Goal: Navigation & Orientation: Understand site structure

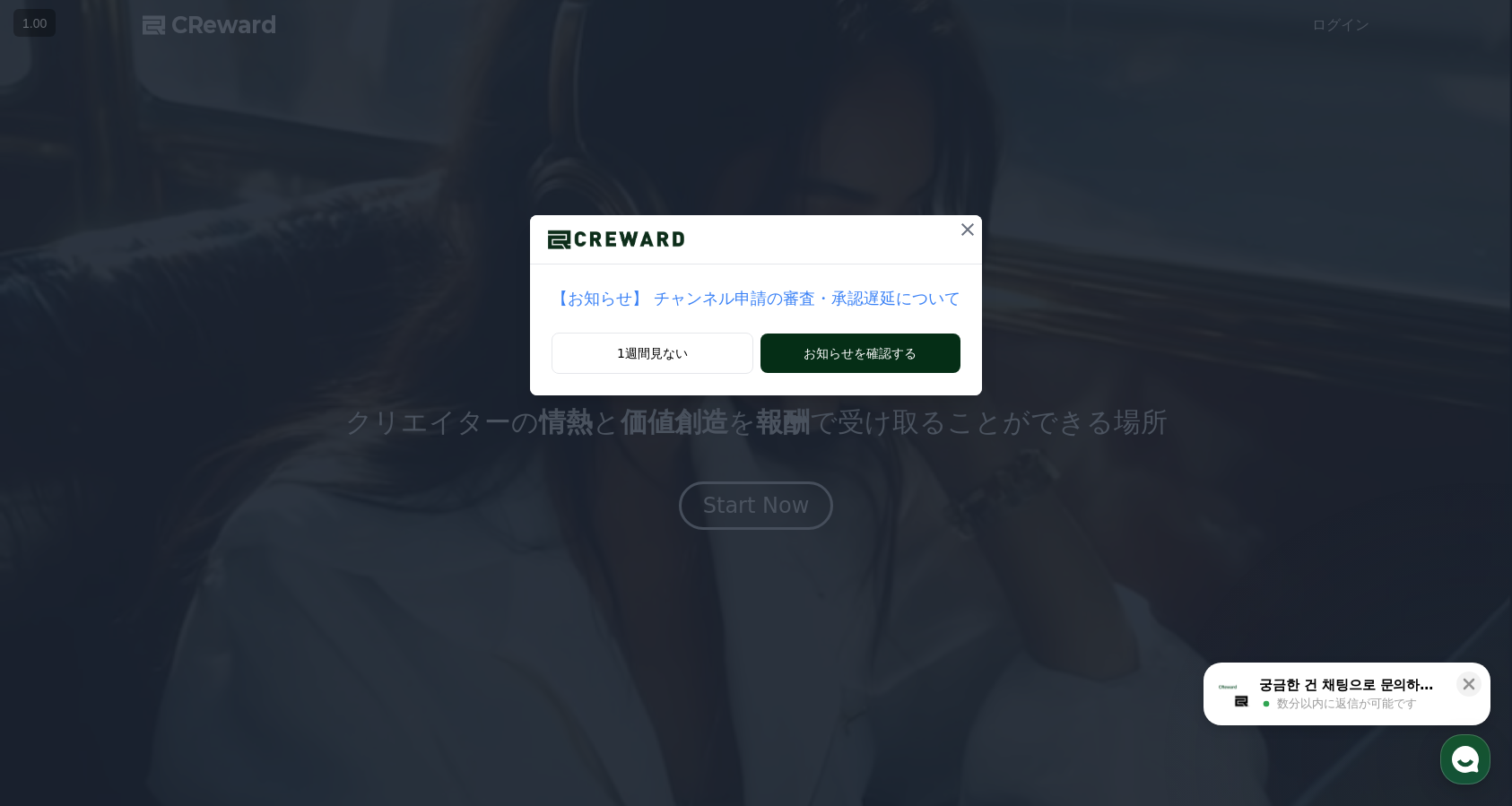
click at [853, 353] on button "お知らせを確認する" at bounding box center [860, 353] width 200 height 39
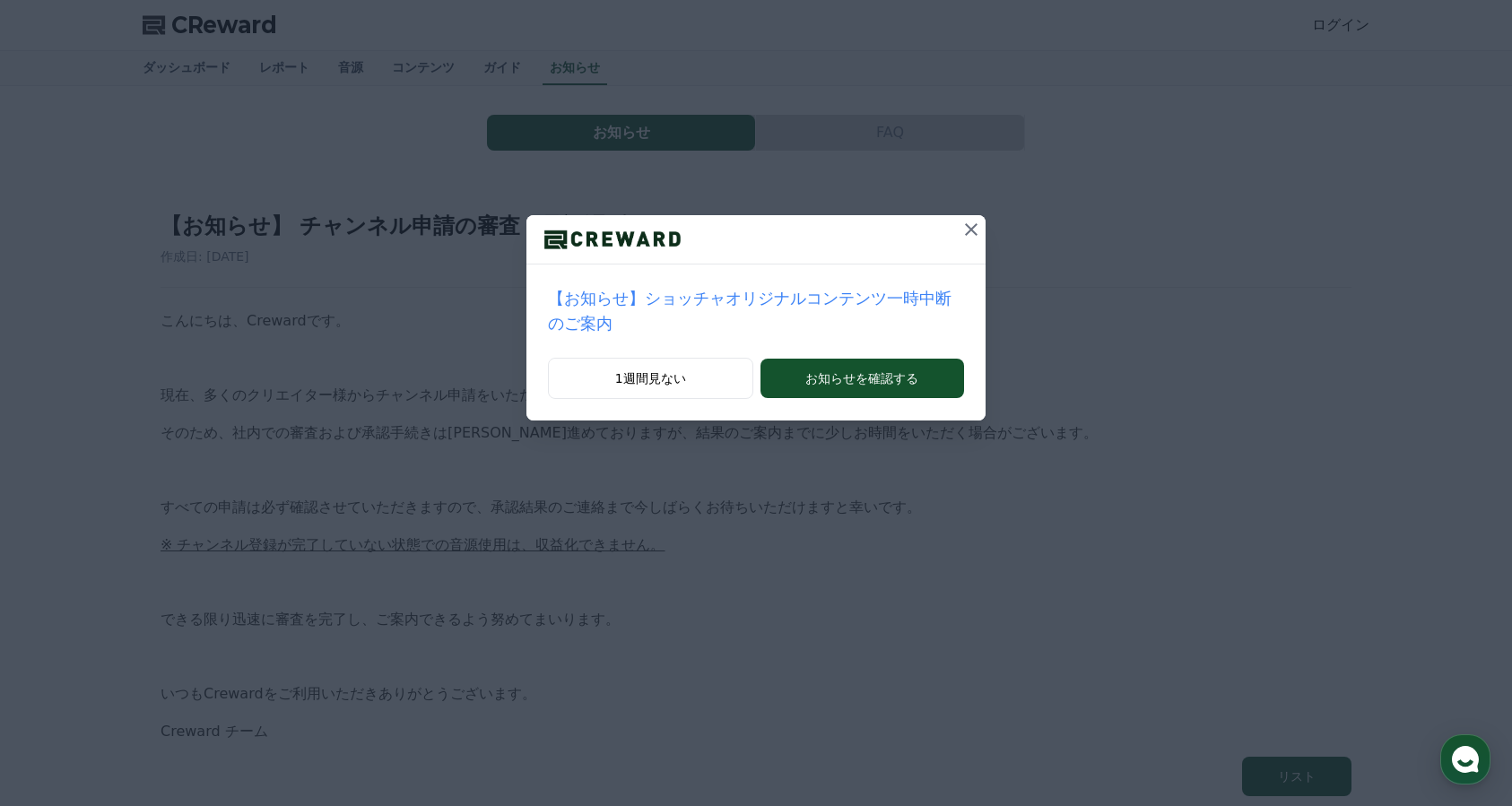
click at [966, 230] on icon at bounding box center [970, 229] width 21 height 21
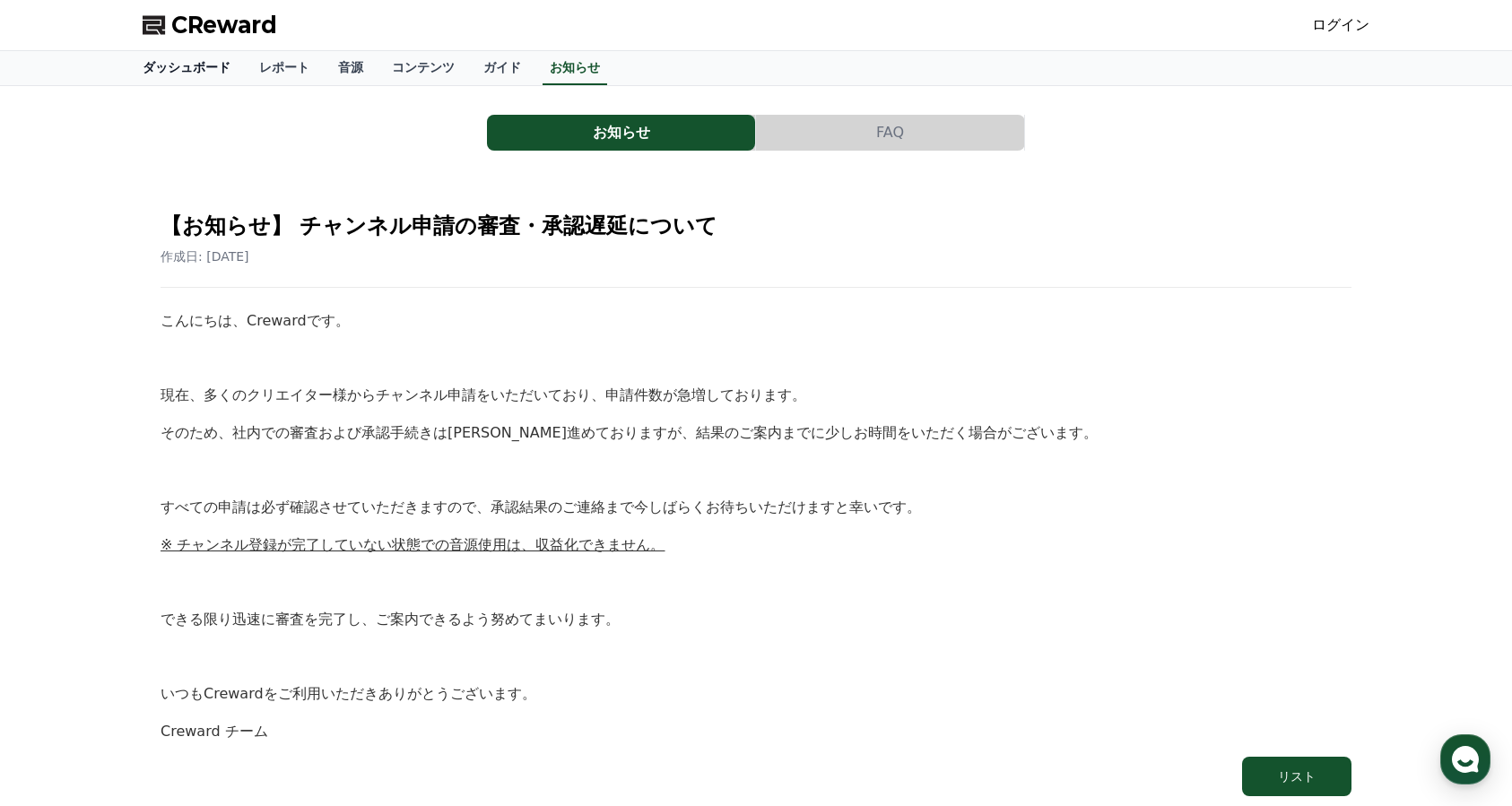
click at [170, 61] on link "ダッシュボード" at bounding box center [186, 68] width 117 height 34
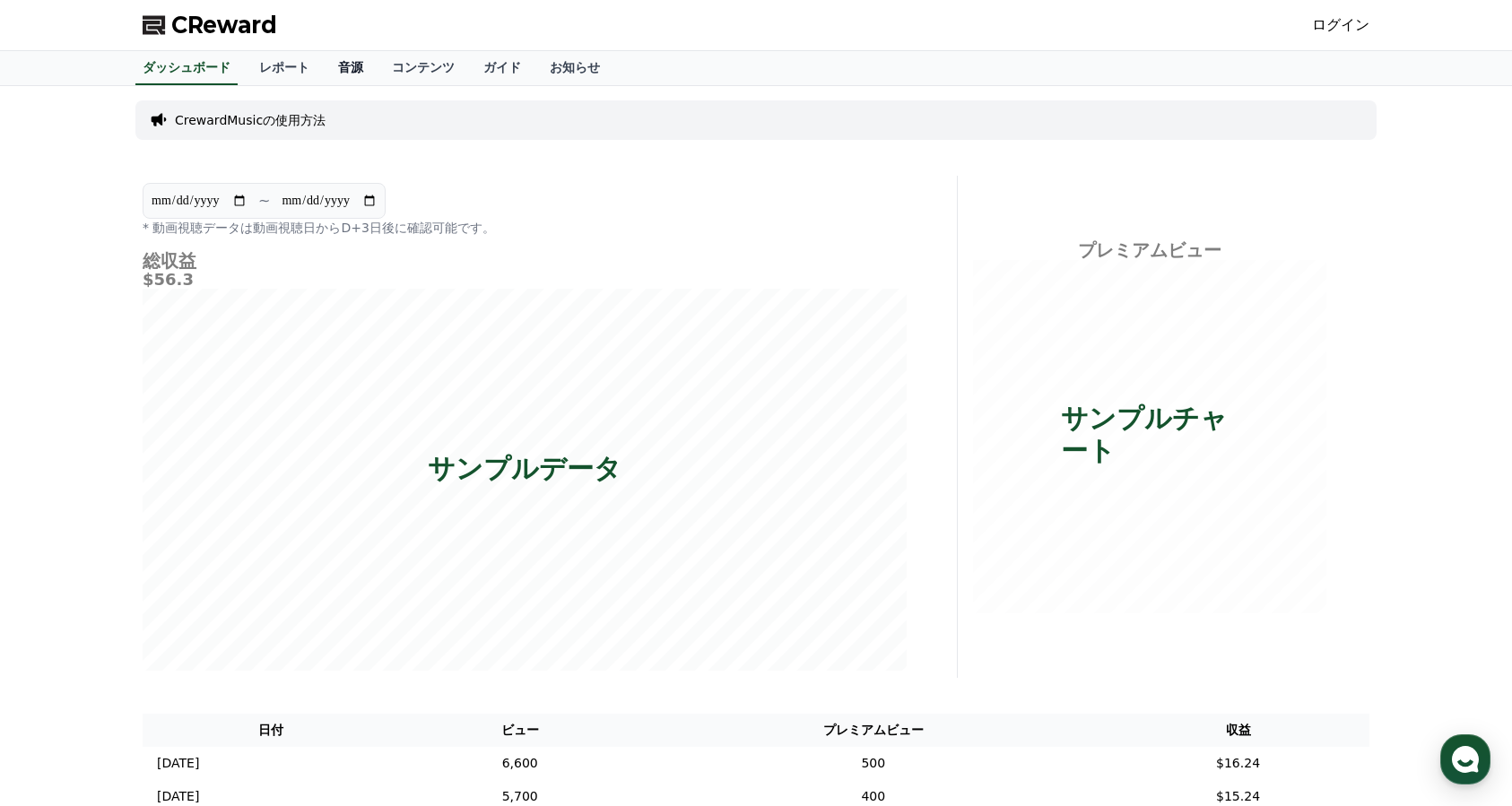
click at [346, 64] on link "音源" at bounding box center [351, 68] width 54 height 34
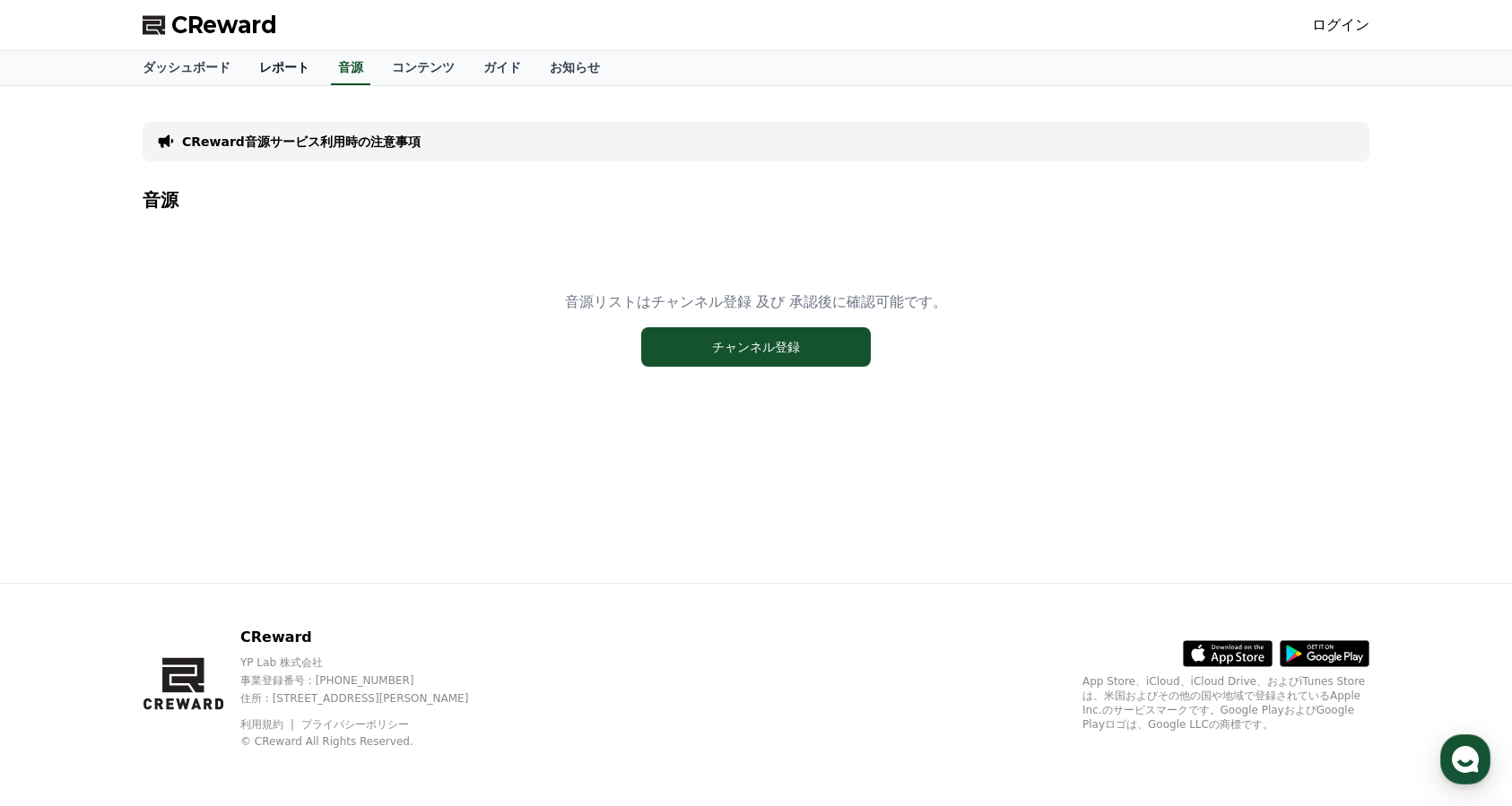
click at [275, 73] on link "レポート" at bounding box center [285, 68] width 79 height 34
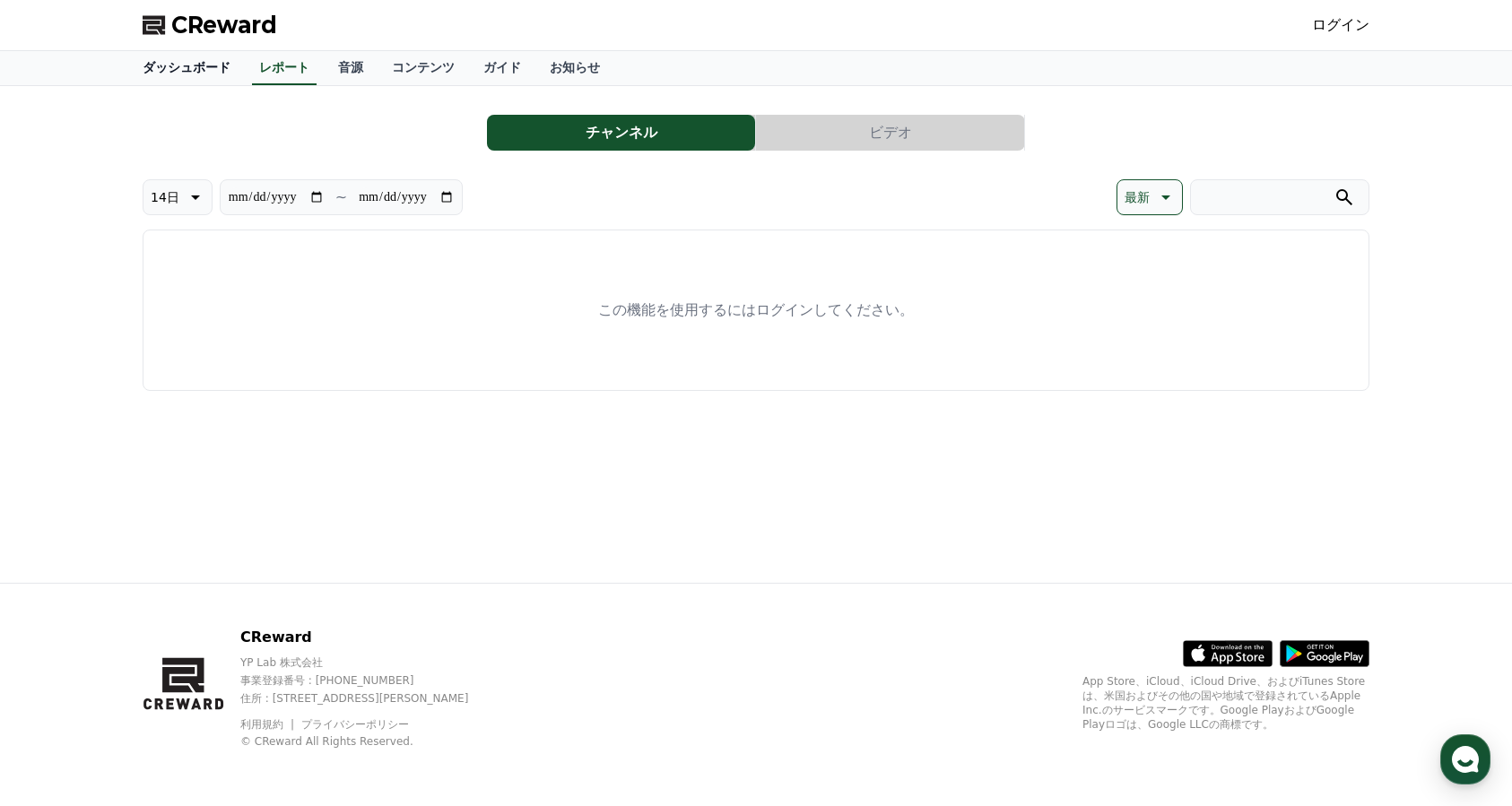
click at [194, 62] on link "ダッシュボード" at bounding box center [186, 68] width 117 height 34
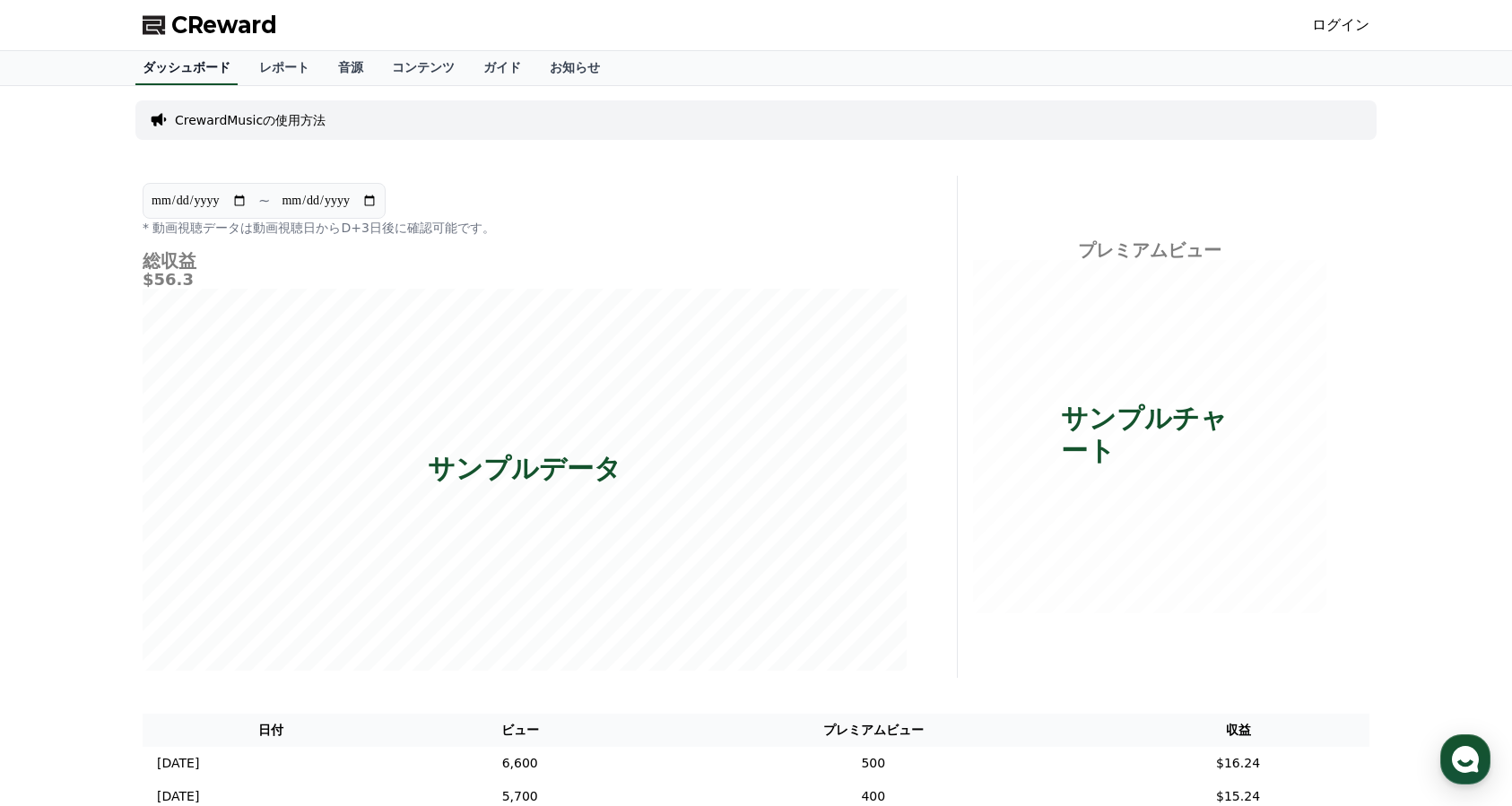
click at [202, 68] on link "ダッシュボード" at bounding box center [185, 68] width 102 height 34
click at [487, 69] on link "ガイド" at bounding box center [502, 68] width 66 height 34
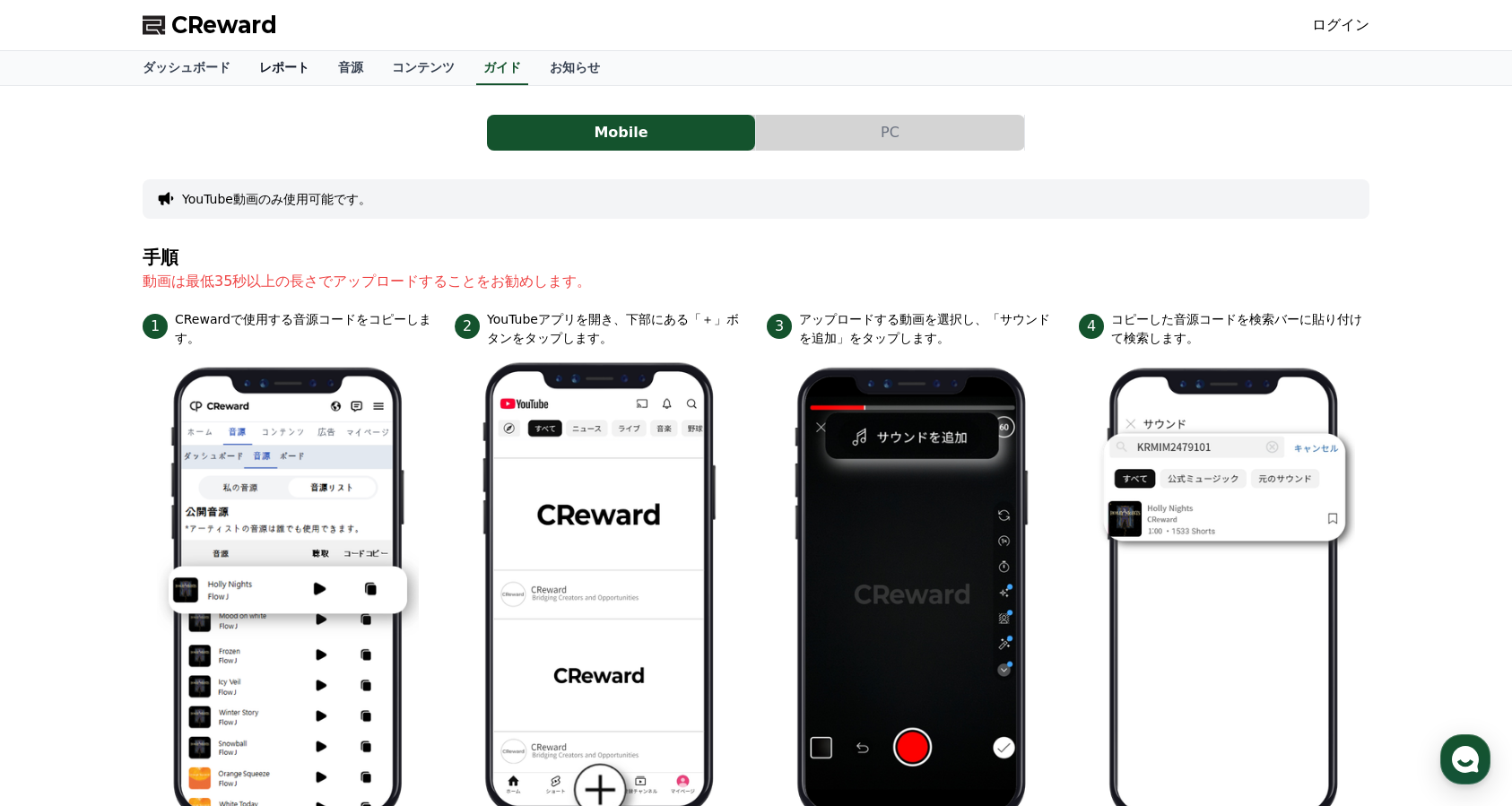
click at [277, 63] on link "レポート" at bounding box center [285, 68] width 79 height 34
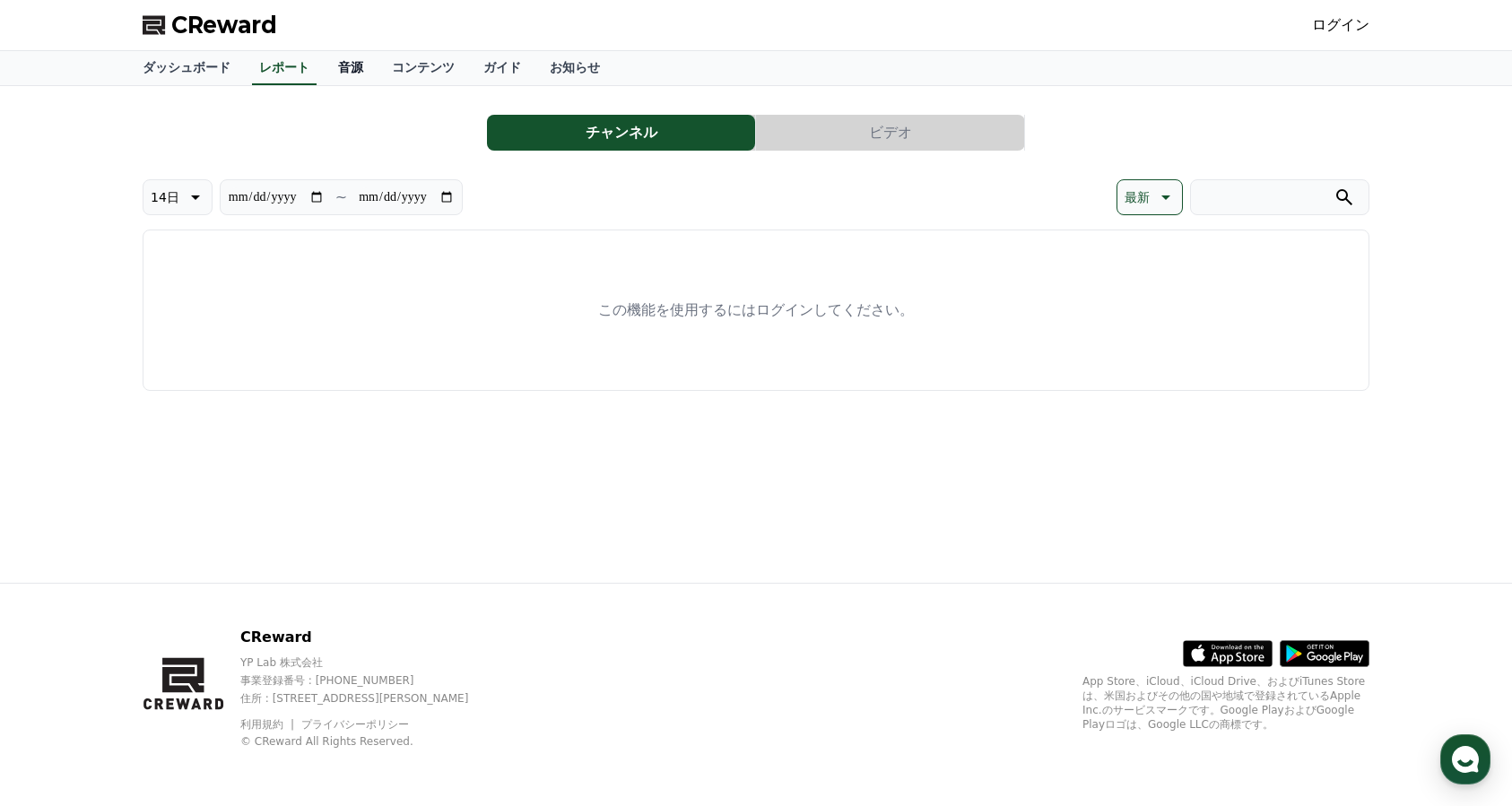
click at [336, 70] on link "音源" at bounding box center [351, 68] width 54 height 34
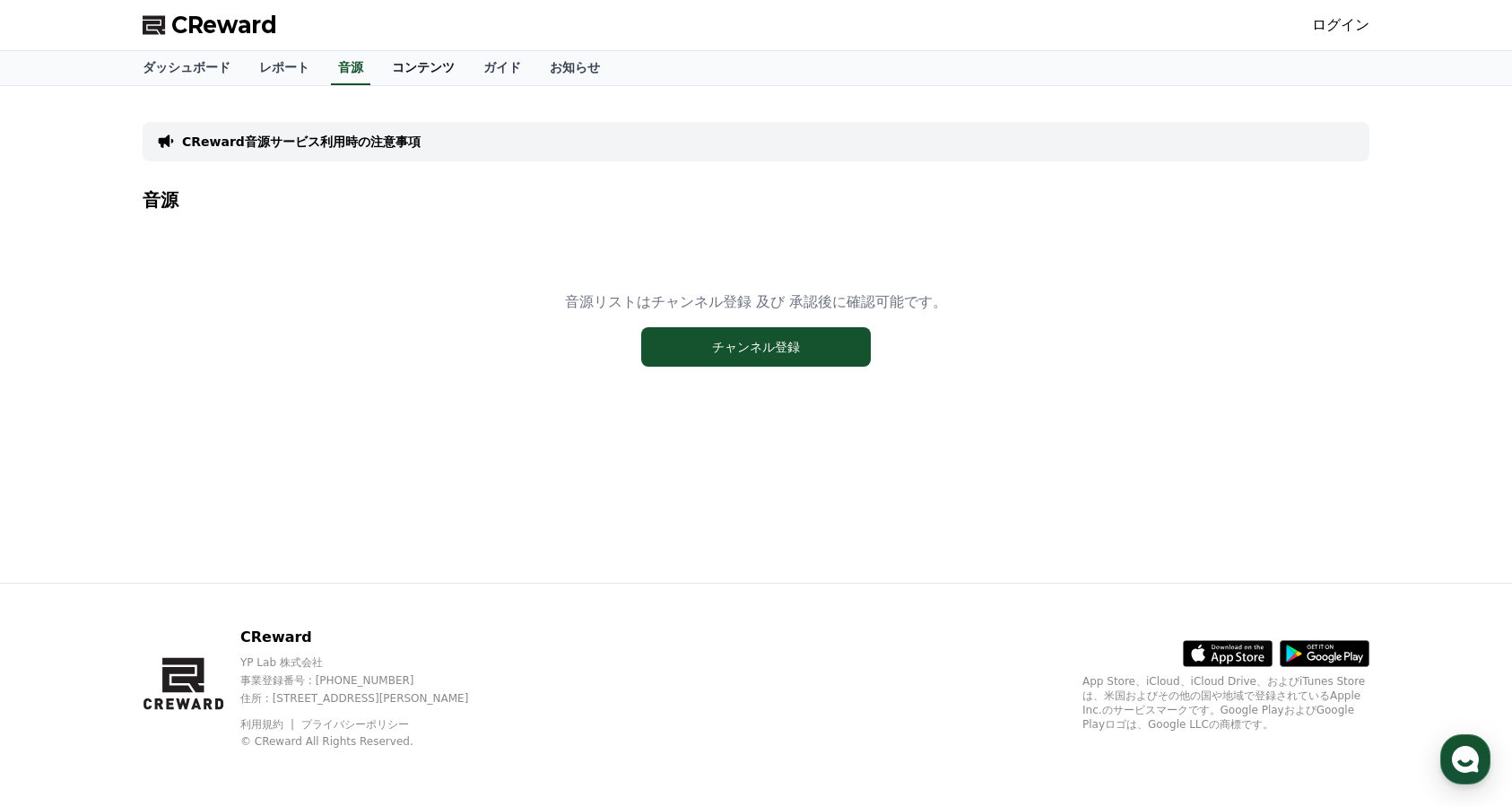
click at [396, 70] on link "コンテンツ" at bounding box center [423, 68] width 92 height 34
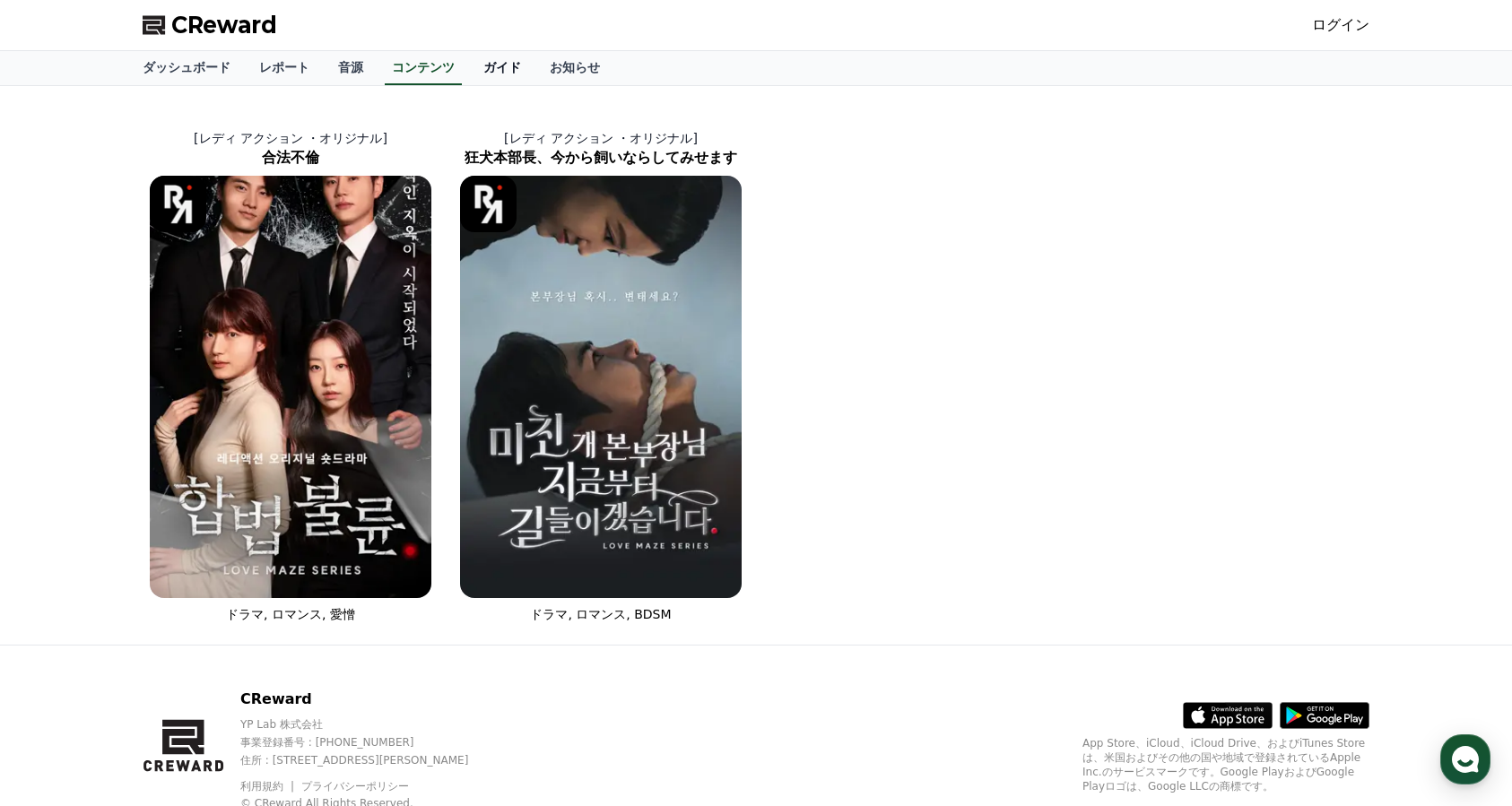
click at [485, 63] on link "ガイド" at bounding box center [502, 68] width 66 height 34
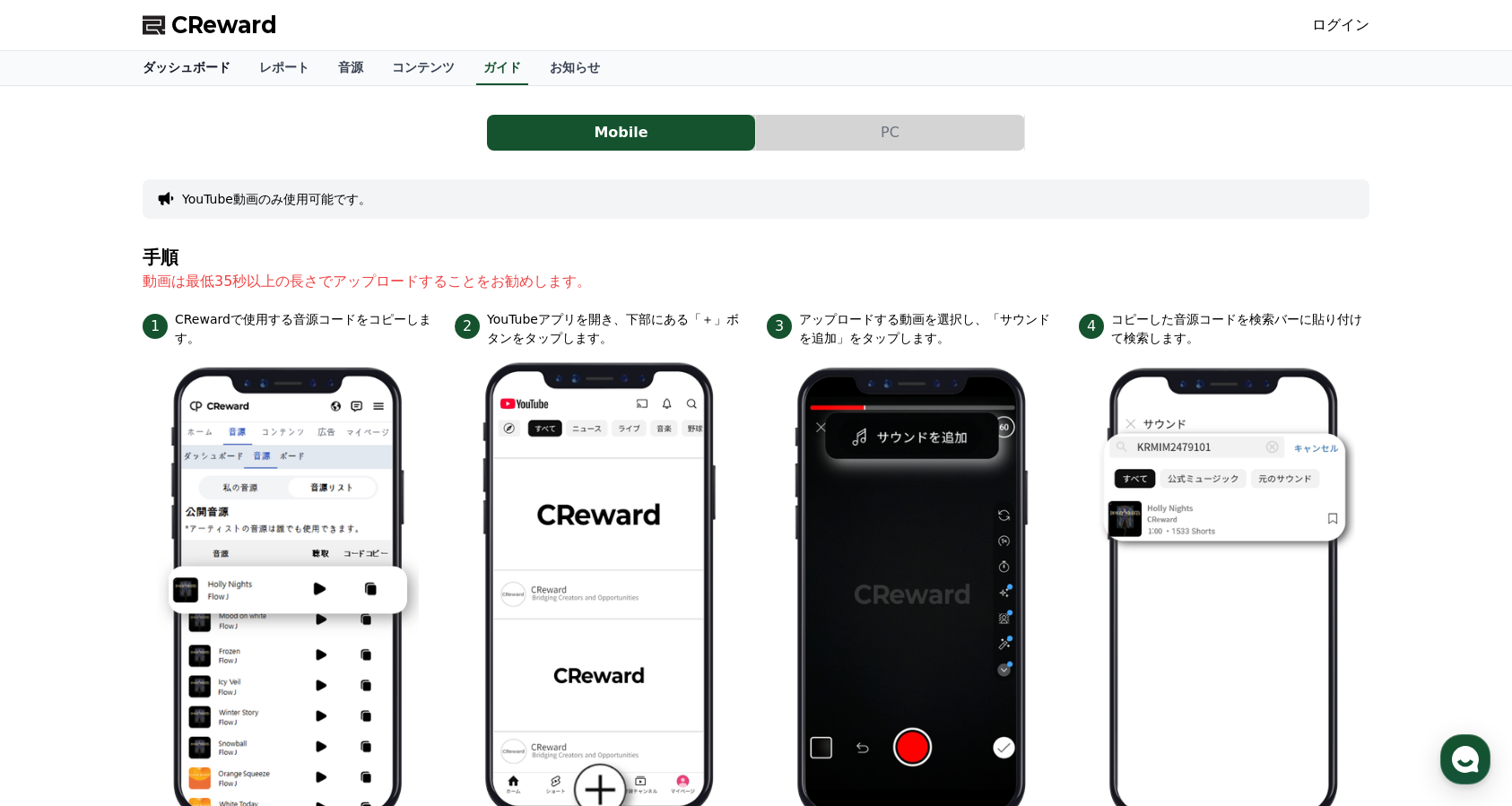
click at [173, 68] on link "ダッシュボード" at bounding box center [186, 68] width 117 height 34
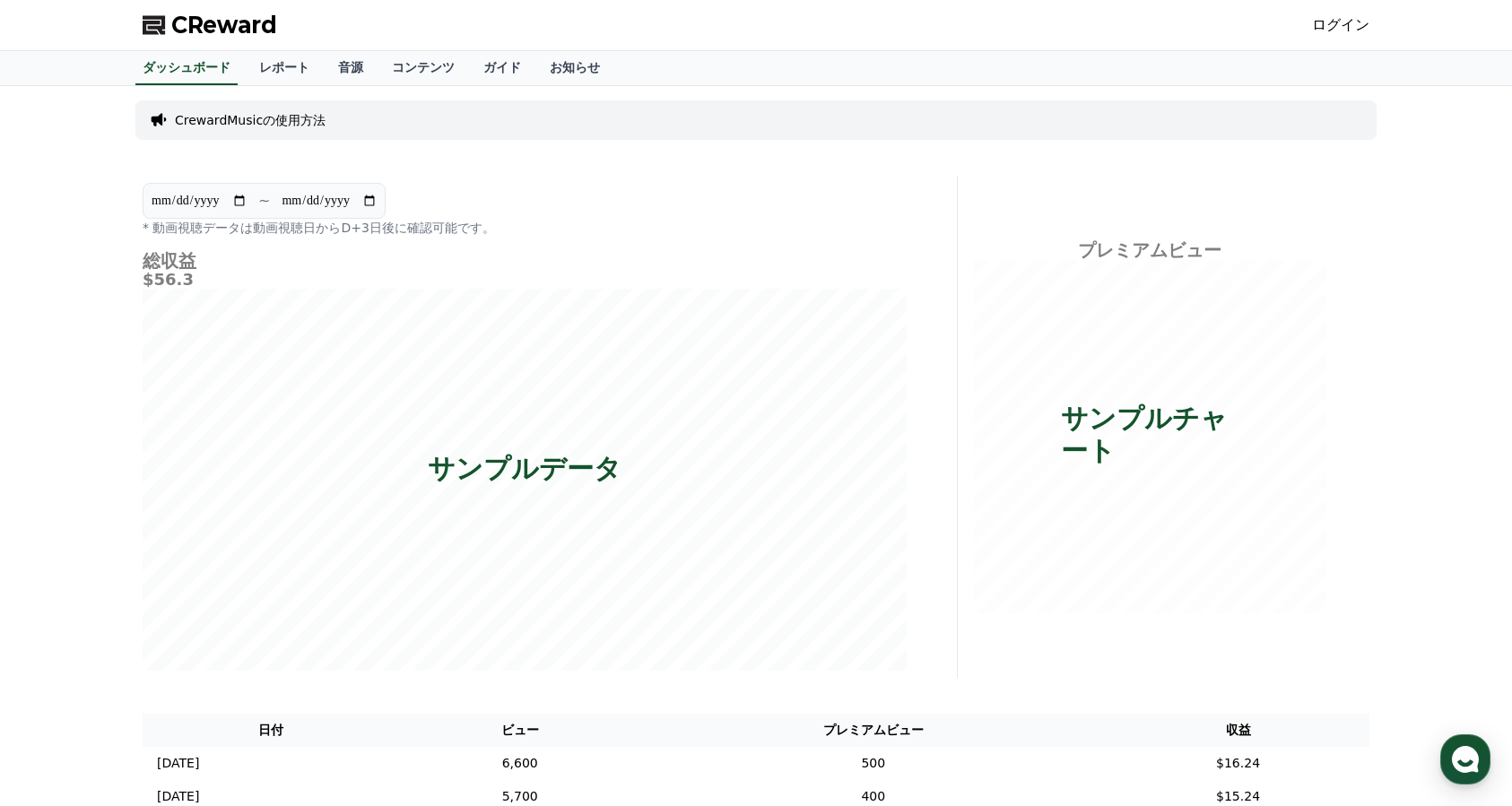
scroll to position [377, 0]
